Goal: Obtain resource: Download file/media

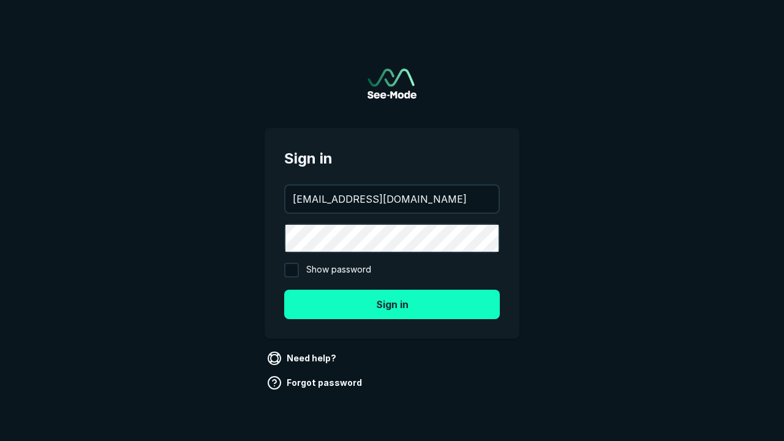
click at [392, 304] on button "Sign in" at bounding box center [392, 304] width 216 height 29
